Goal: Navigation & Orientation: Find specific page/section

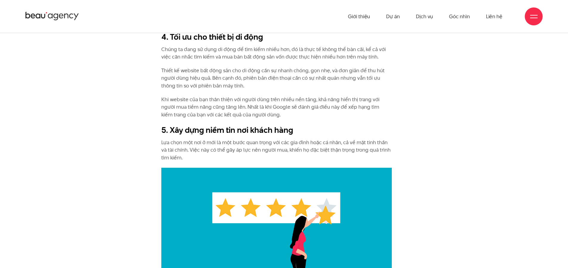
scroll to position [1401, 0]
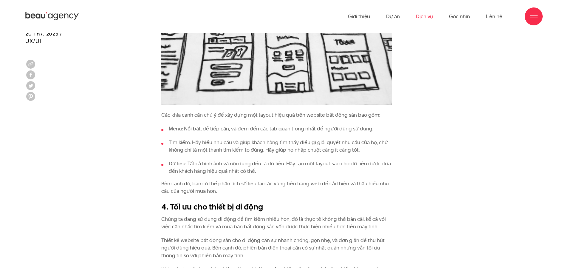
click at [428, 18] on link "Dịch vụ" at bounding box center [424, 16] width 17 height 33
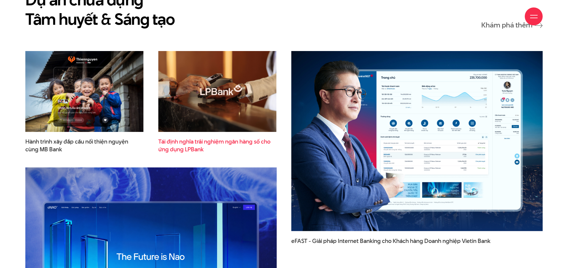
scroll to position [1758, 0]
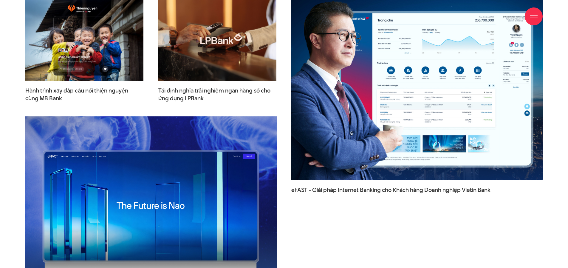
click at [431, 87] on img at bounding box center [417, 90] width 276 height 198
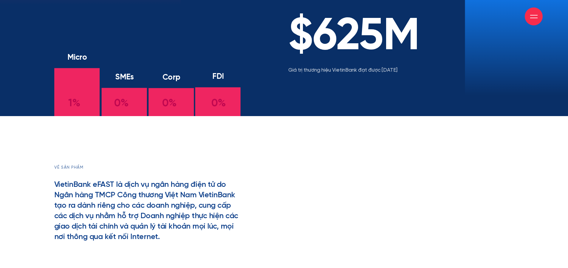
scroll to position [1039, 0]
